Goal: Task Accomplishment & Management: Use online tool/utility

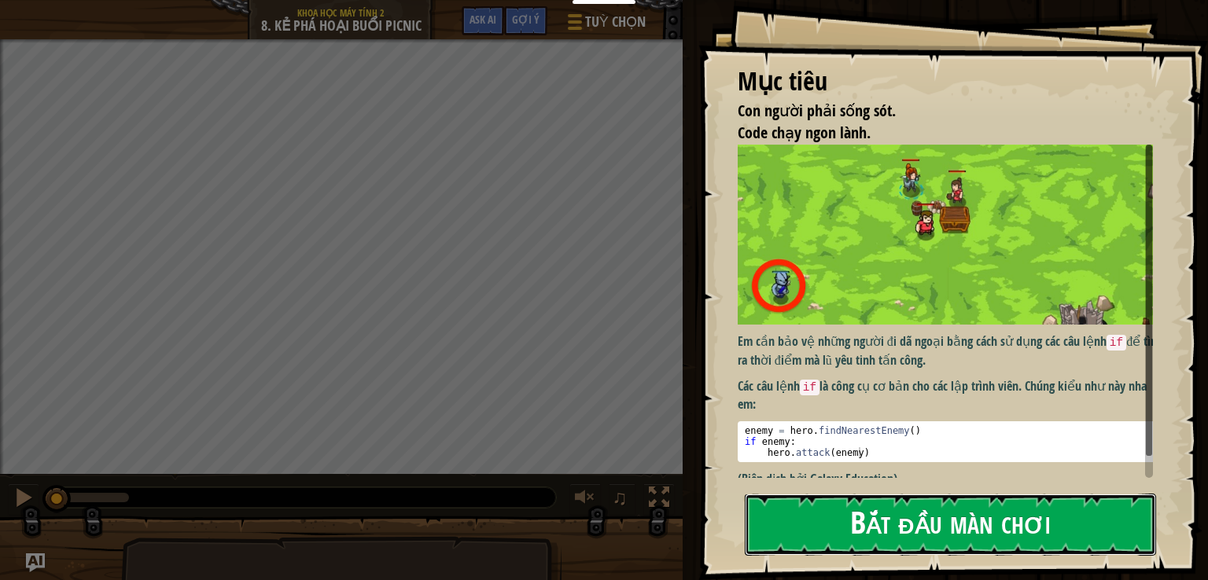
click at [840, 535] on button "Bắt đầu màn chơi" at bounding box center [950, 525] width 411 height 62
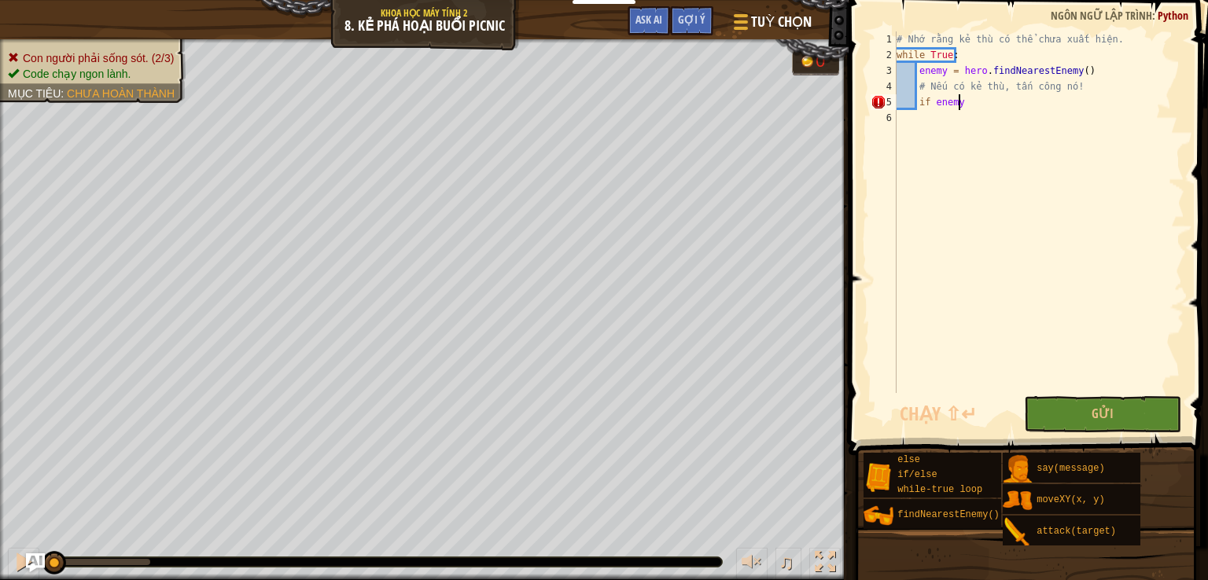
scroll to position [7, 4]
type textarea "if enemy:"
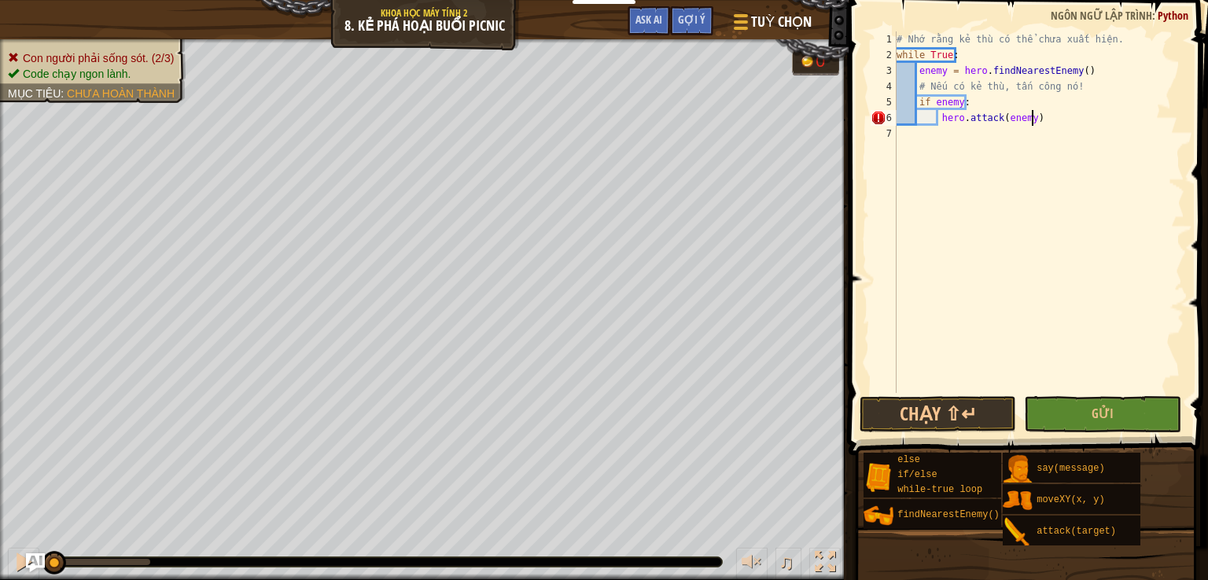
scroll to position [7, 9]
type textarea "hero.attack(enemy)"
click at [1094, 402] on button "Gửi" at bounding box center [1102, 414] width 157 height 36
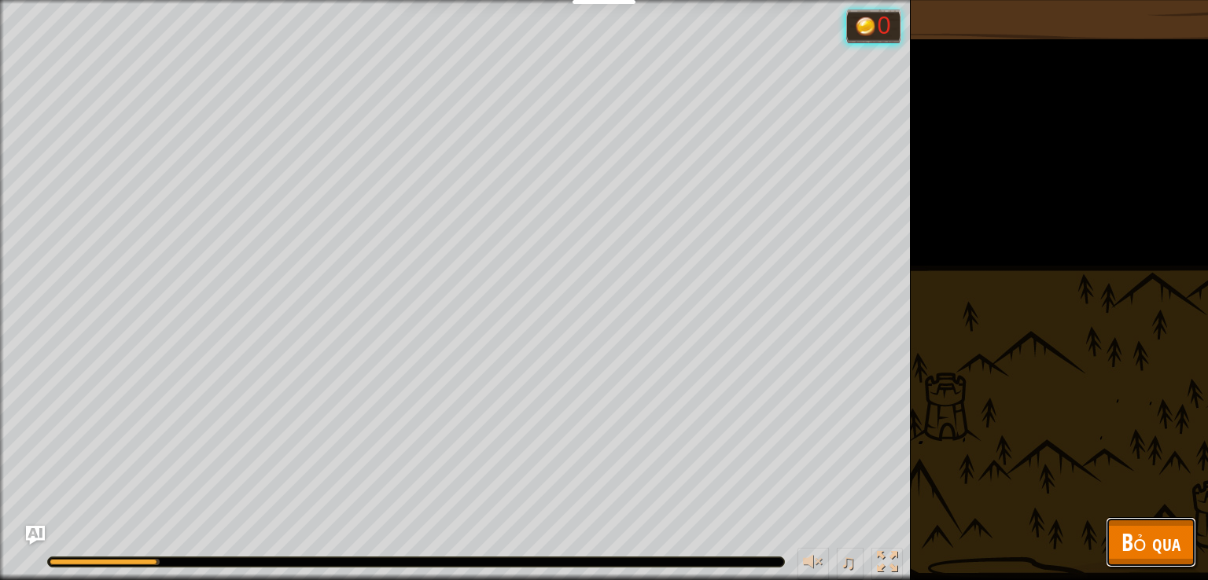
click at [1169, 530] on span "Bỏ qua" at bounding box center [1150, 542] width 59 height 32
